Goal: Go to known website: Access a specific website the user already knows

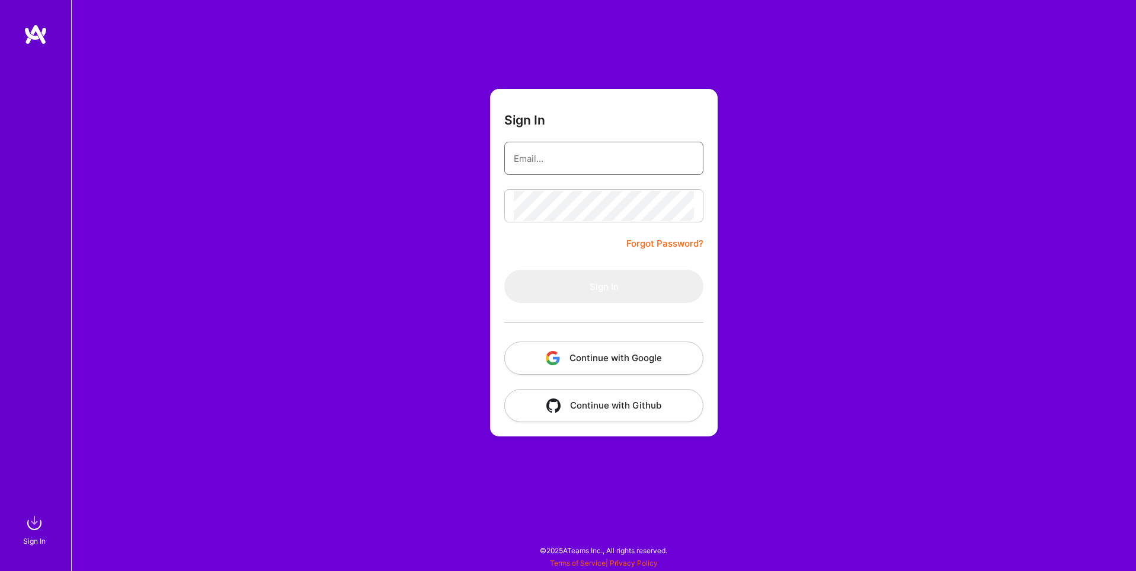
type input "[EMAIL_ADDRESS][DOMAIN_NAME]"
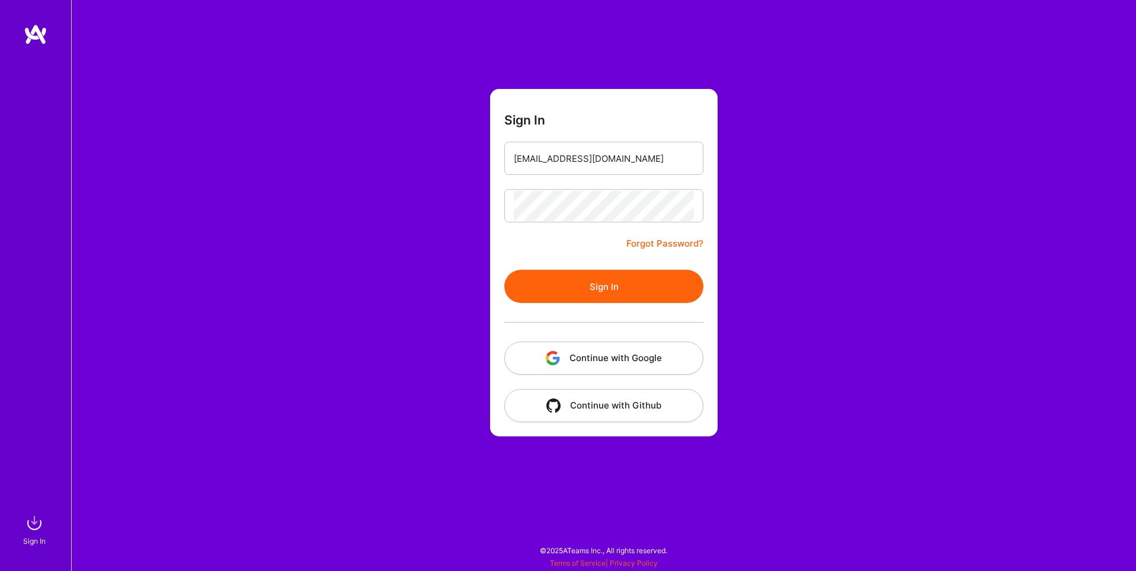
click at [651, 358] on button "Continue with Google" at bounding box center [603, 357] width 199 height 33
